Goal: Navigation & Orientation: Find specific page/section

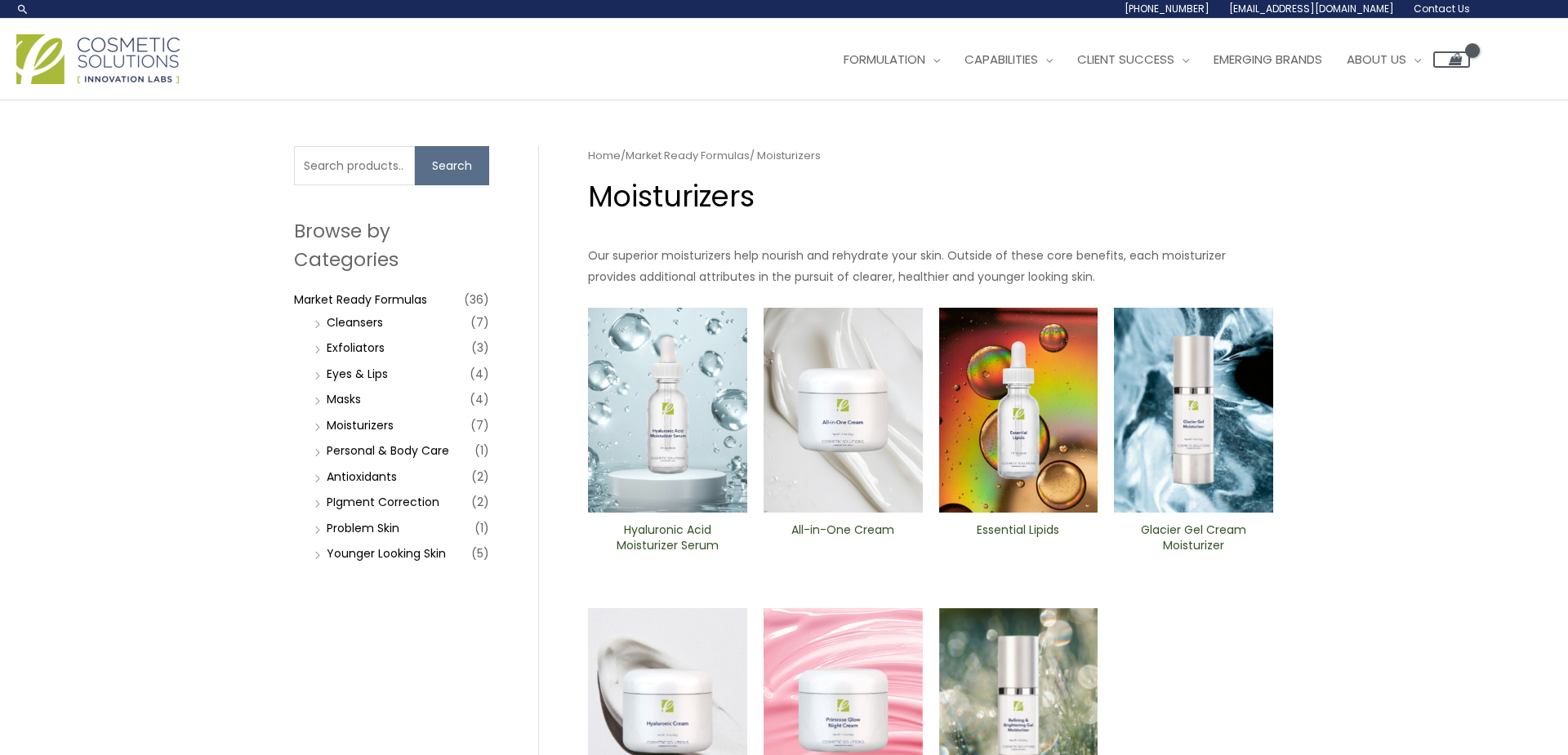
click at [480, 553] on span "(5)" at bounding box center [480, 553] width 18 height 23
click at [413, 554] on link "Younger Looking Skin" at bounding box center [386, 553] width 119 height 16
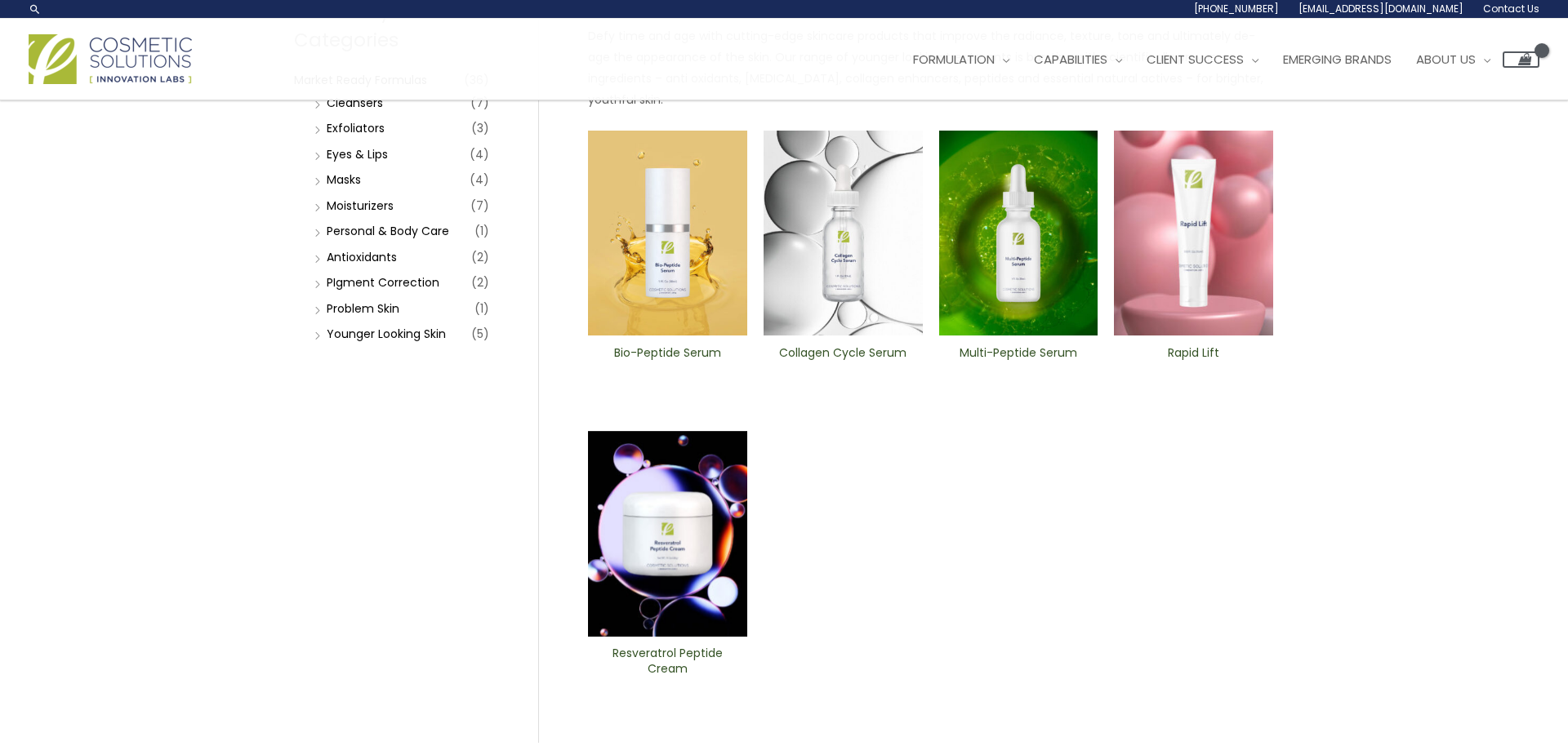
scroll to position [216, 0]
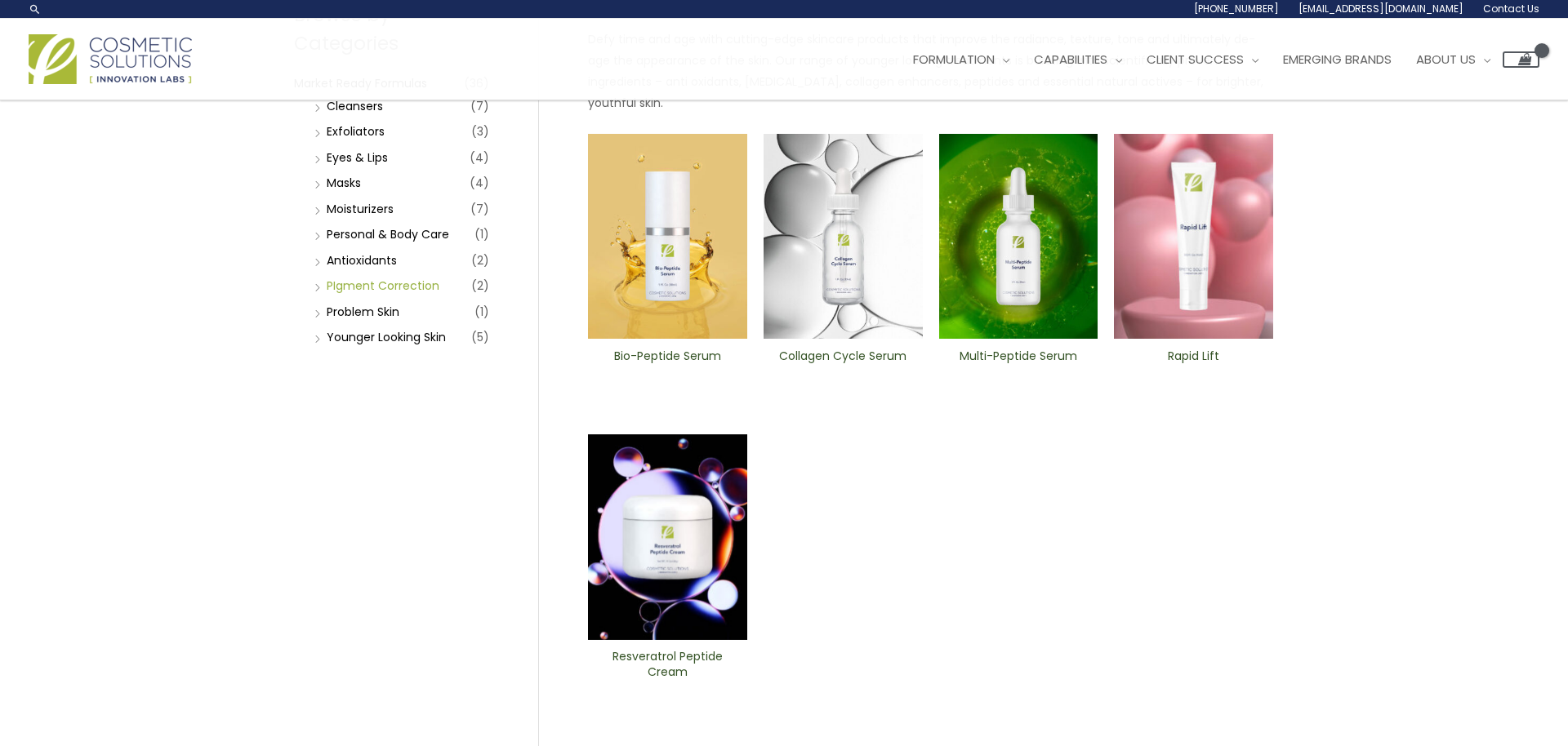
click at [390, 284] on link "PIgment Correction" at bounding box center [382, 285] width 112 height 16
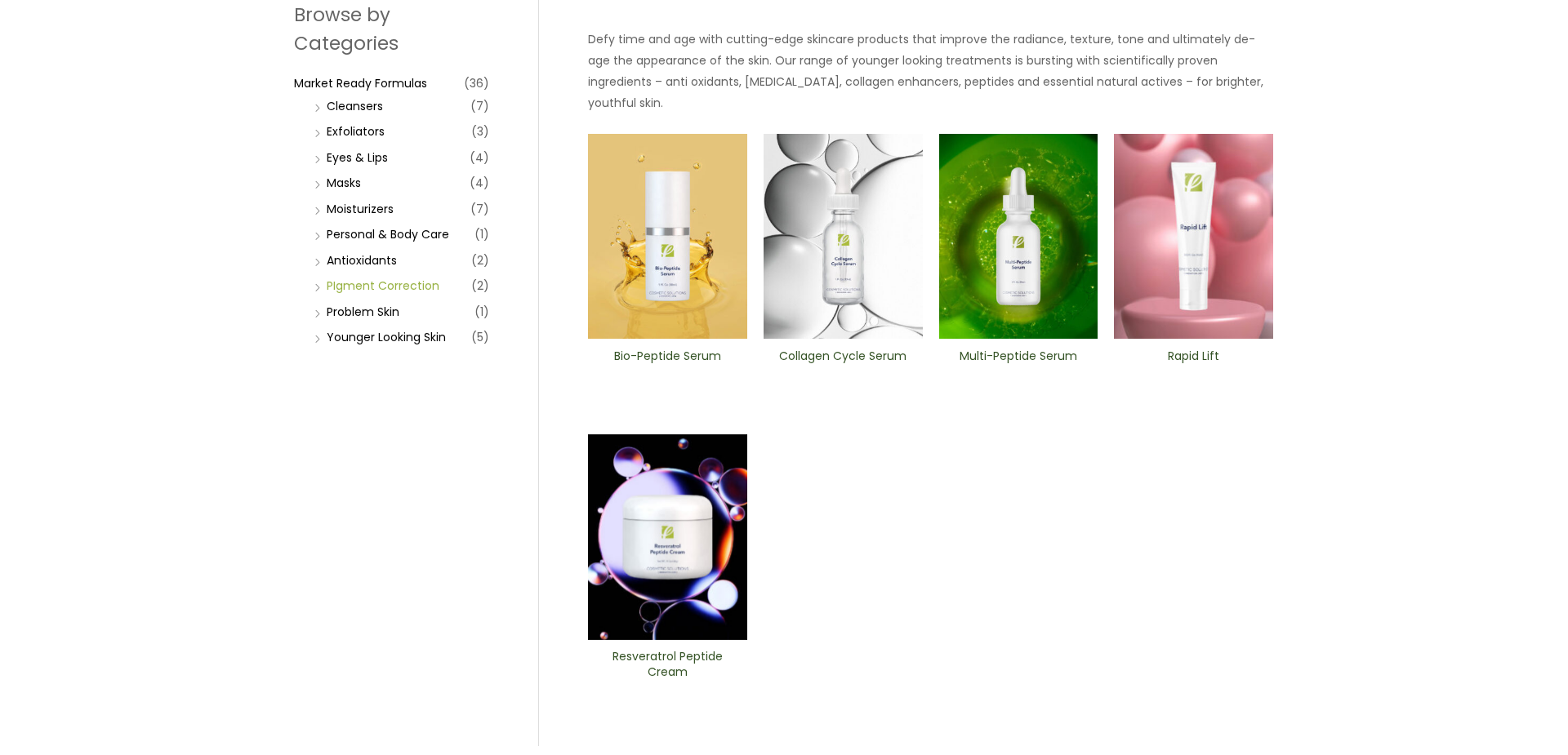
scroll to position [216, 0]
click at [358, 205] on link "Moisturizers" at bounding box center [360, 209] width 67 height 16
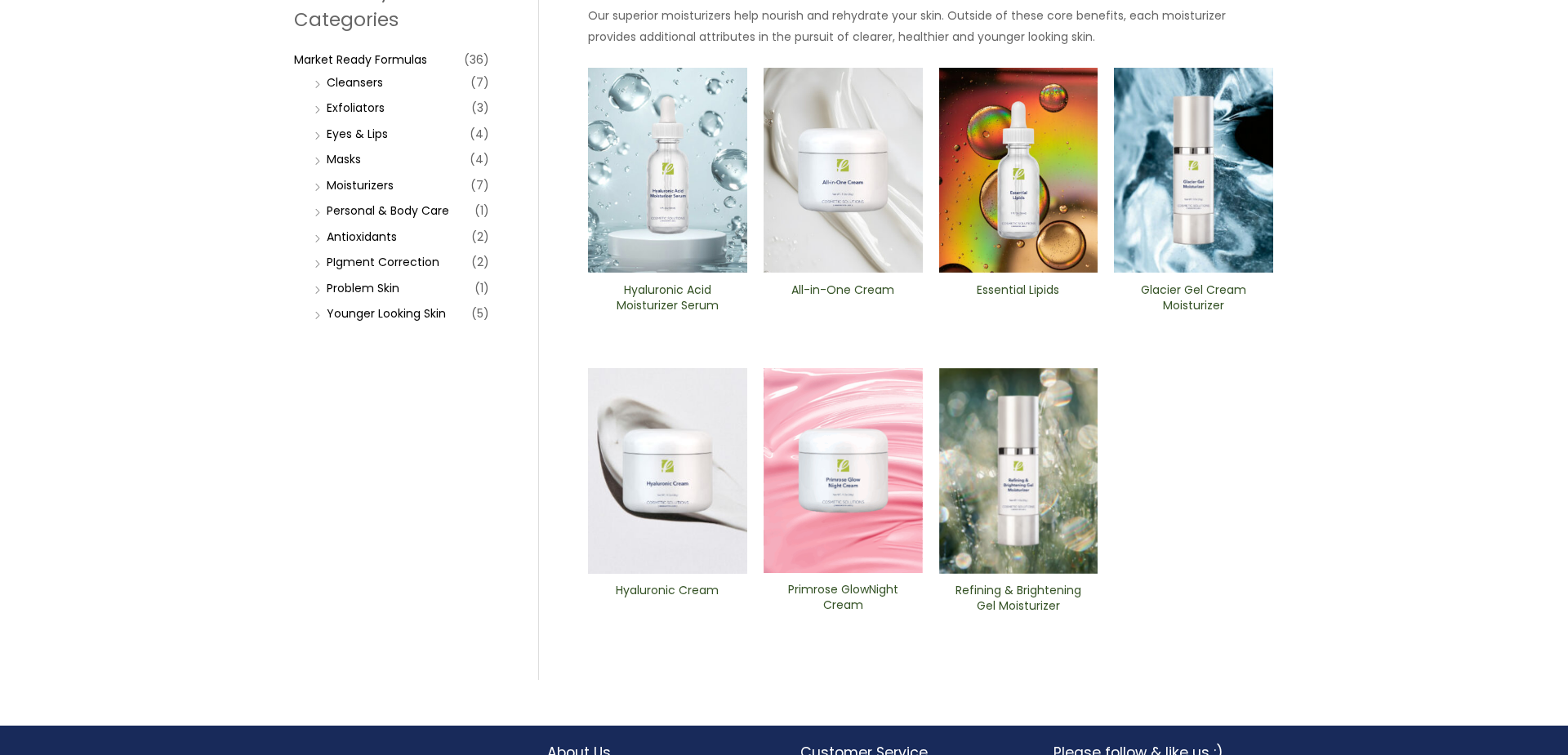
scroll to position [244, 0]
